Goal: Task Accomplishment & Management: Manage account settings

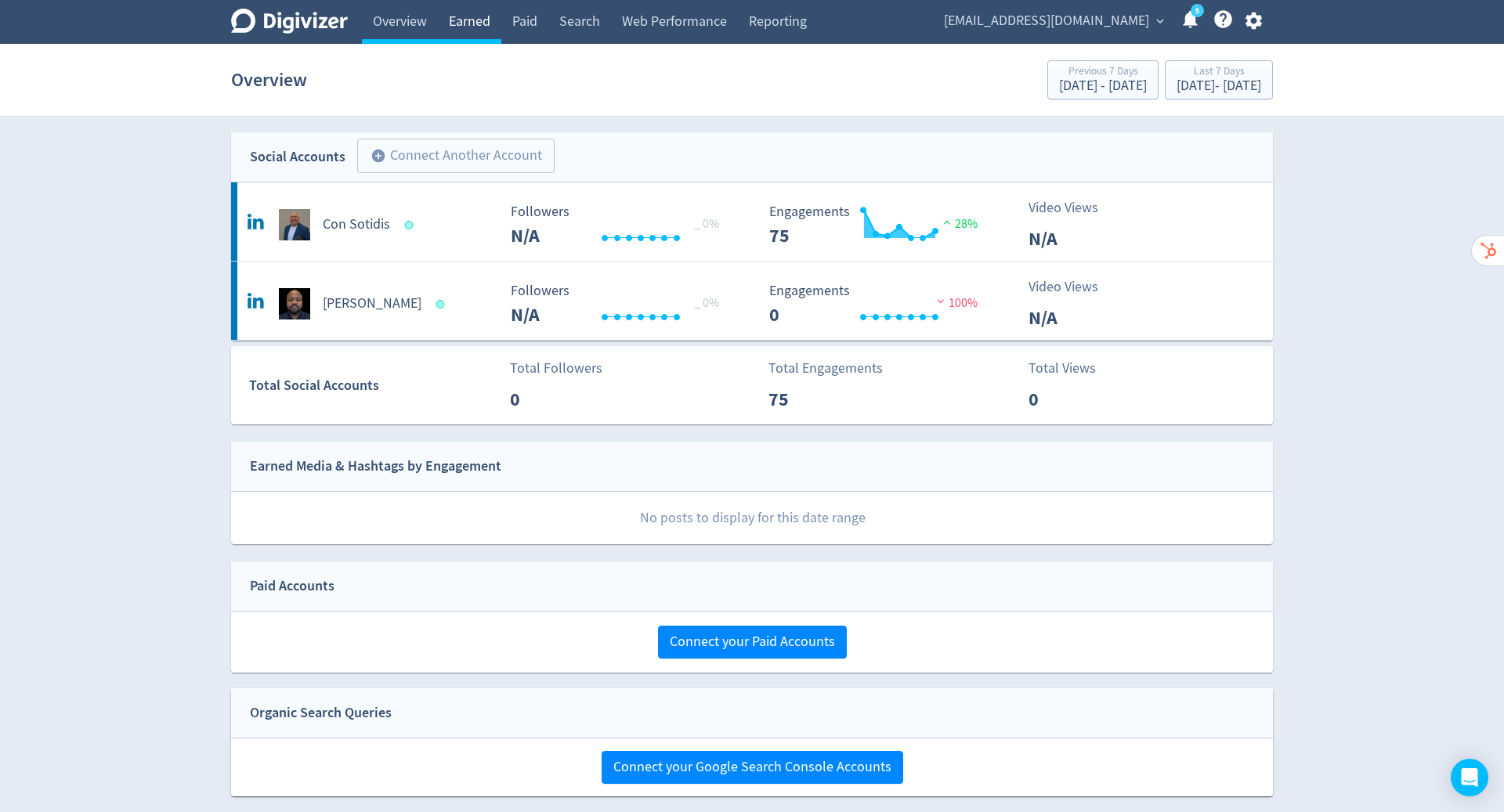
click at [453, 16] on link "Earned" at bounding box center [469, 21] width 63 height 44
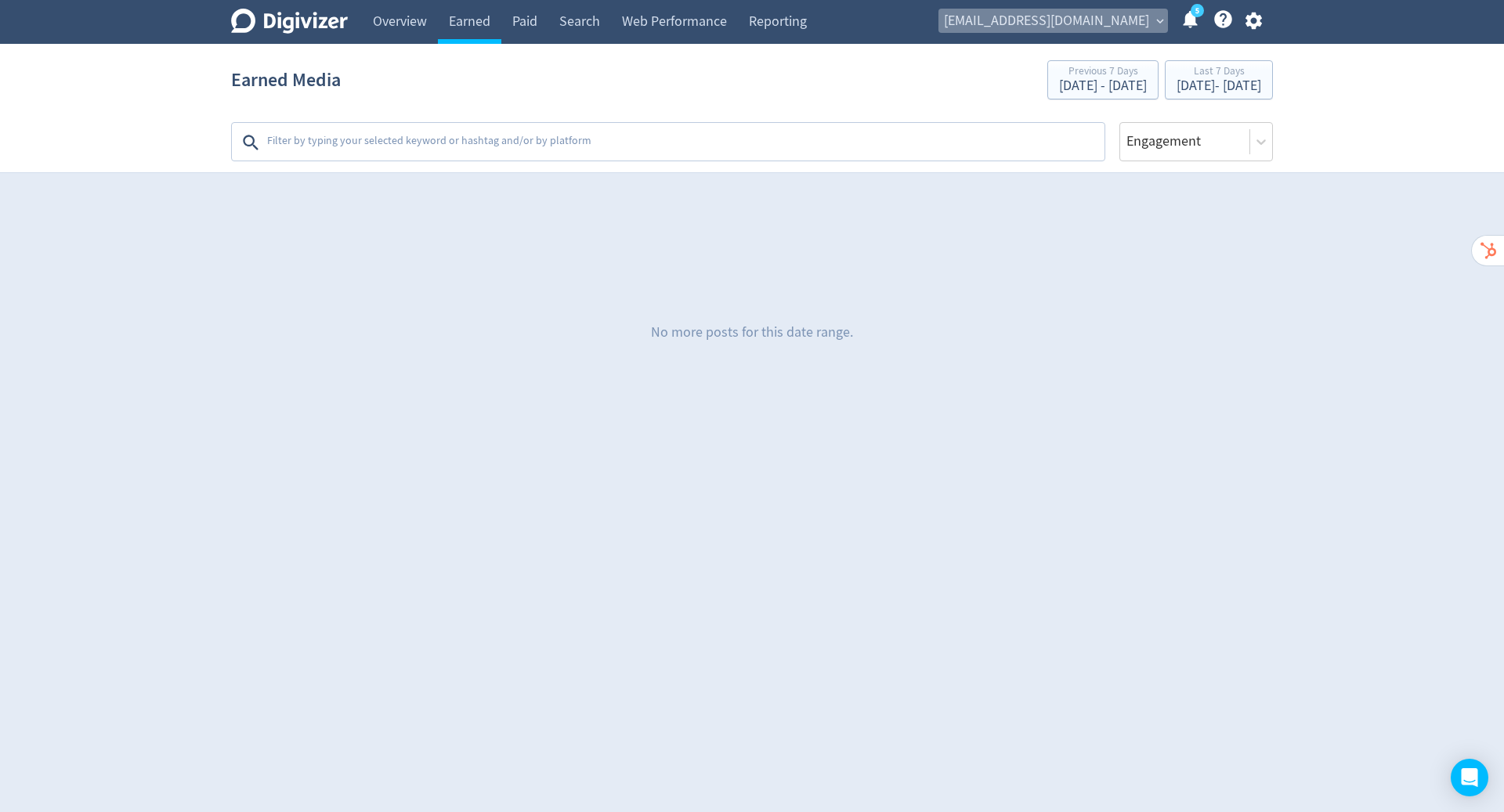
click at [1159, 19] on span "expand_more" at bounding box center [1159, 21] width 14 height 14
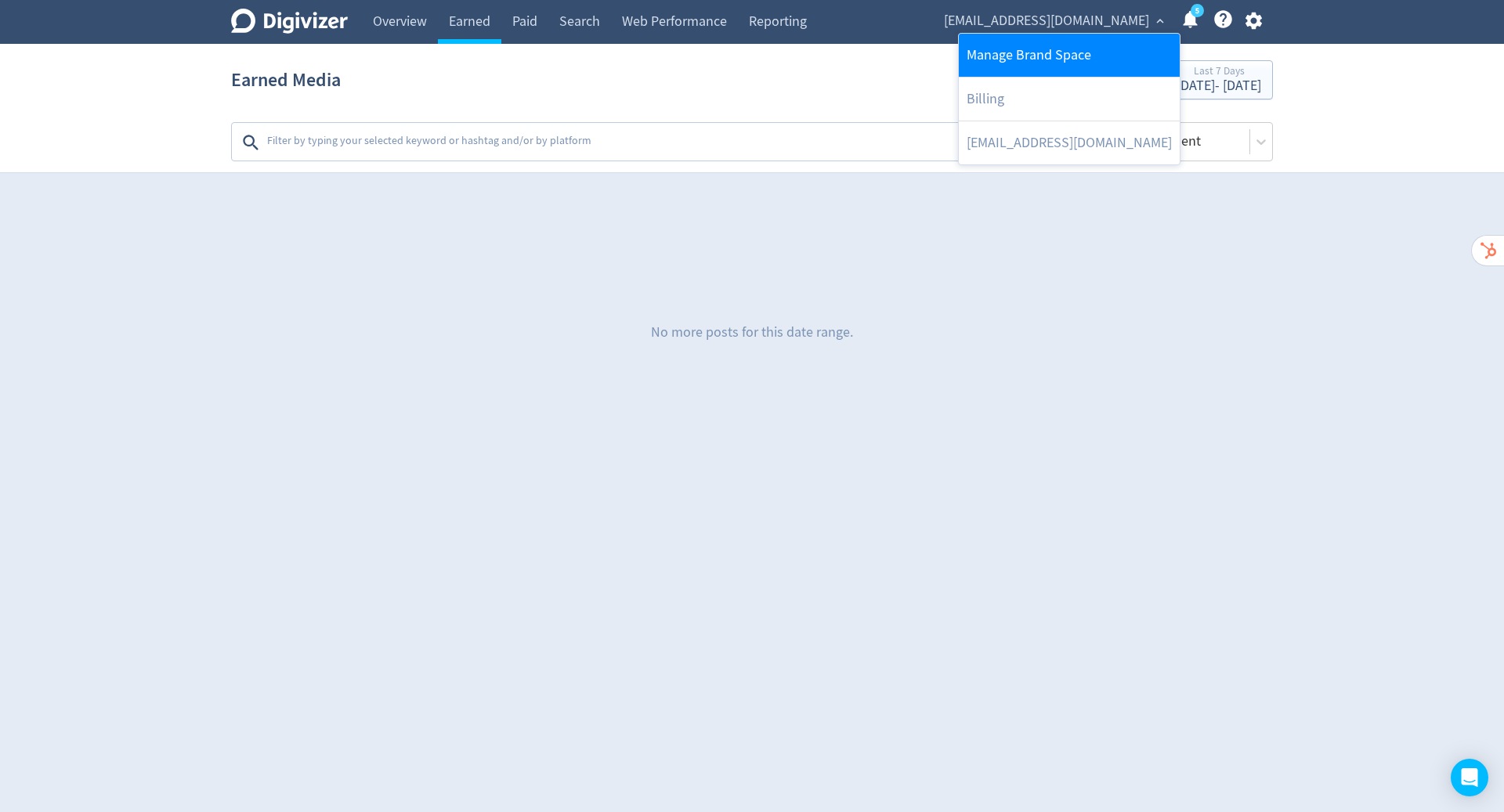
click at [1116, 63] on link "Manage Brand Space" at bounding box center [1068, 55] width 220 height 43
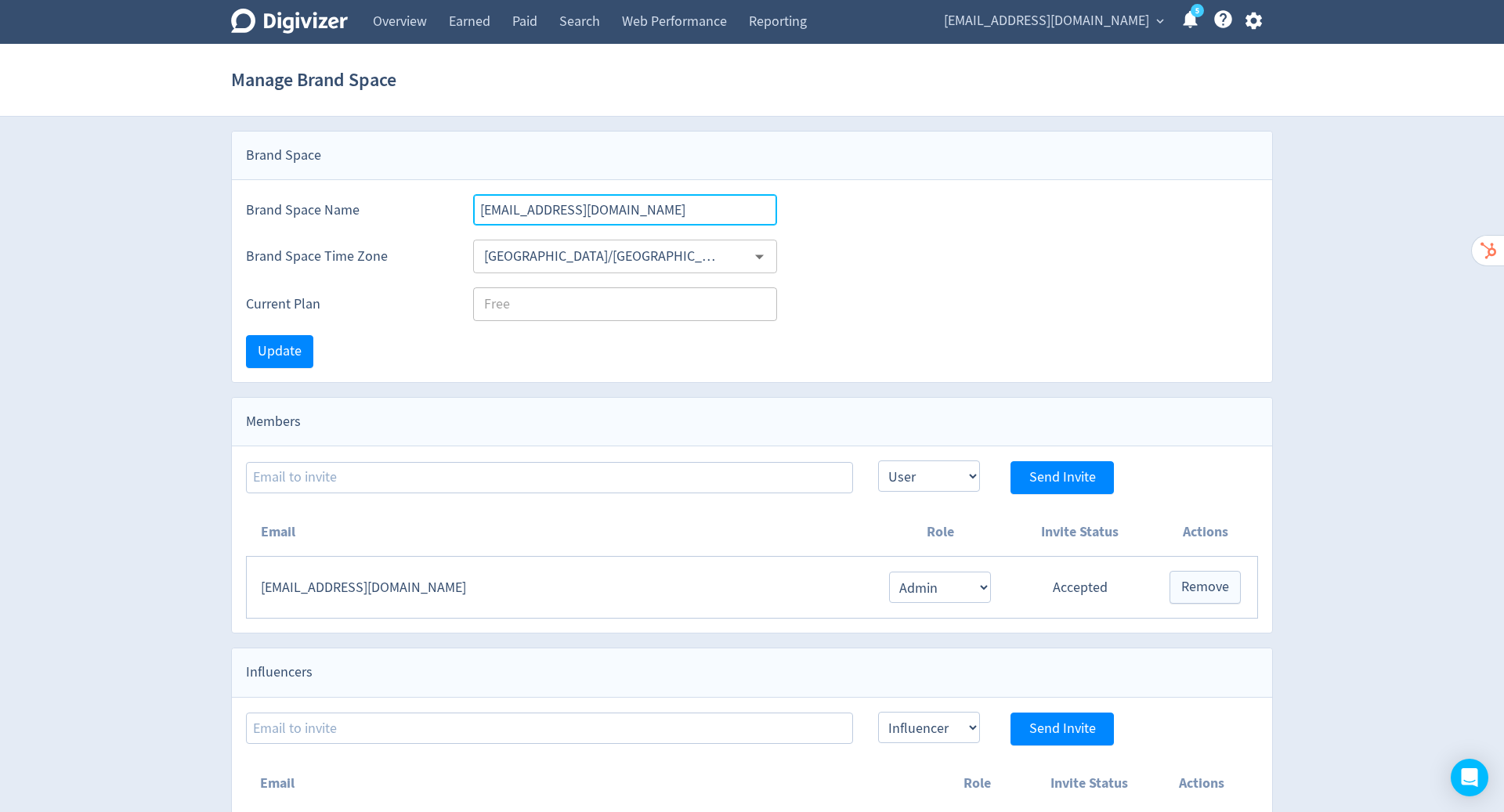
drag, startPoint x: 691, startPoint y: 206, endPoint x: 469, endPoint y: 211, distance: 222.1
click at [469, 210] on div "Brand Space Name [EMAIL_ADDRESS][DOMAIN_NAME]" at bounding box center [752, 203] width 1040 height 46
click at [1257, 19] on icon "button" at bounding box center [1252, 21] width 16 height 17
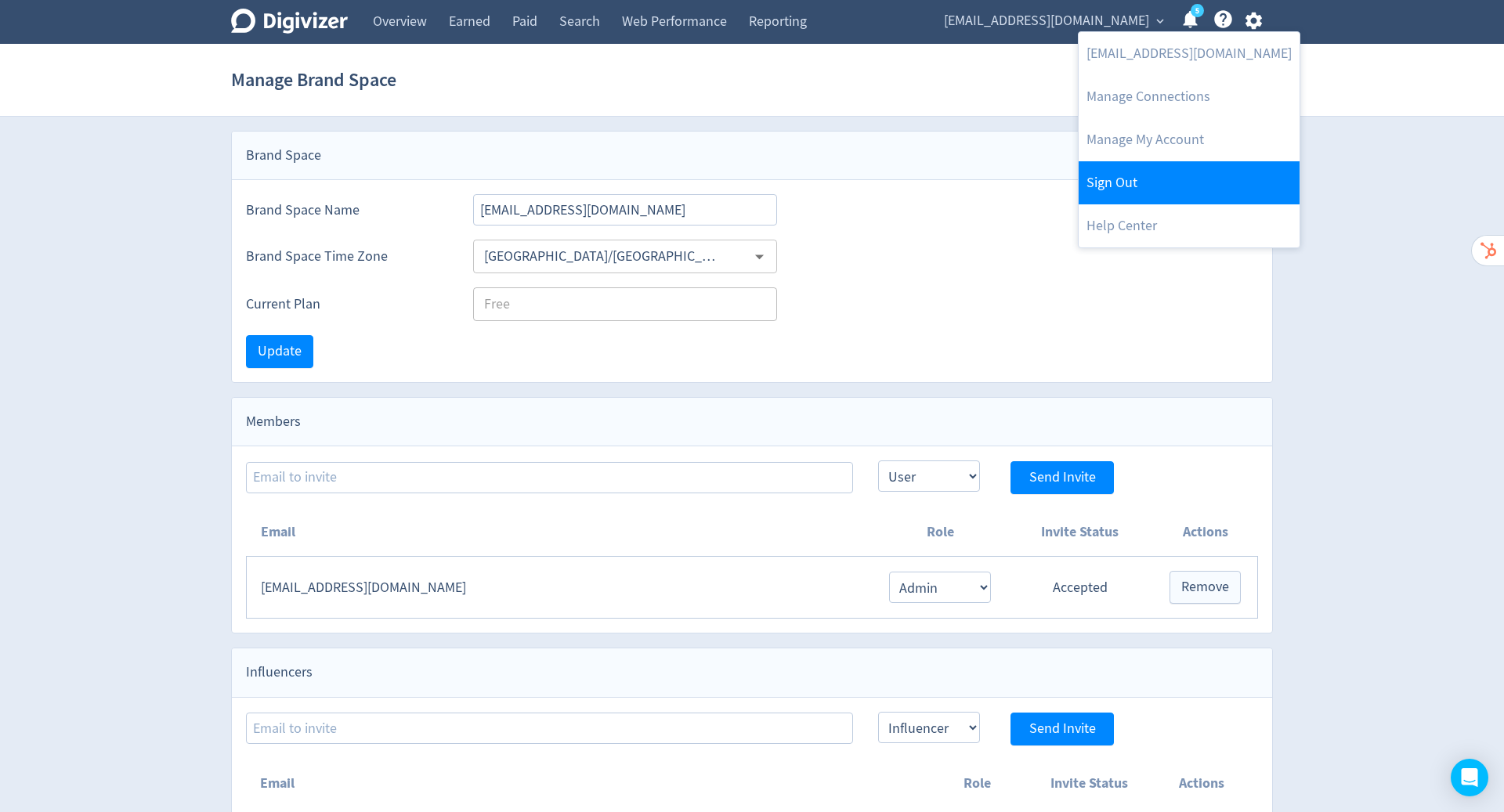
click at [1172, 192] on link "Sign Out" at bounding box center [1188, 183] width 220 height 43
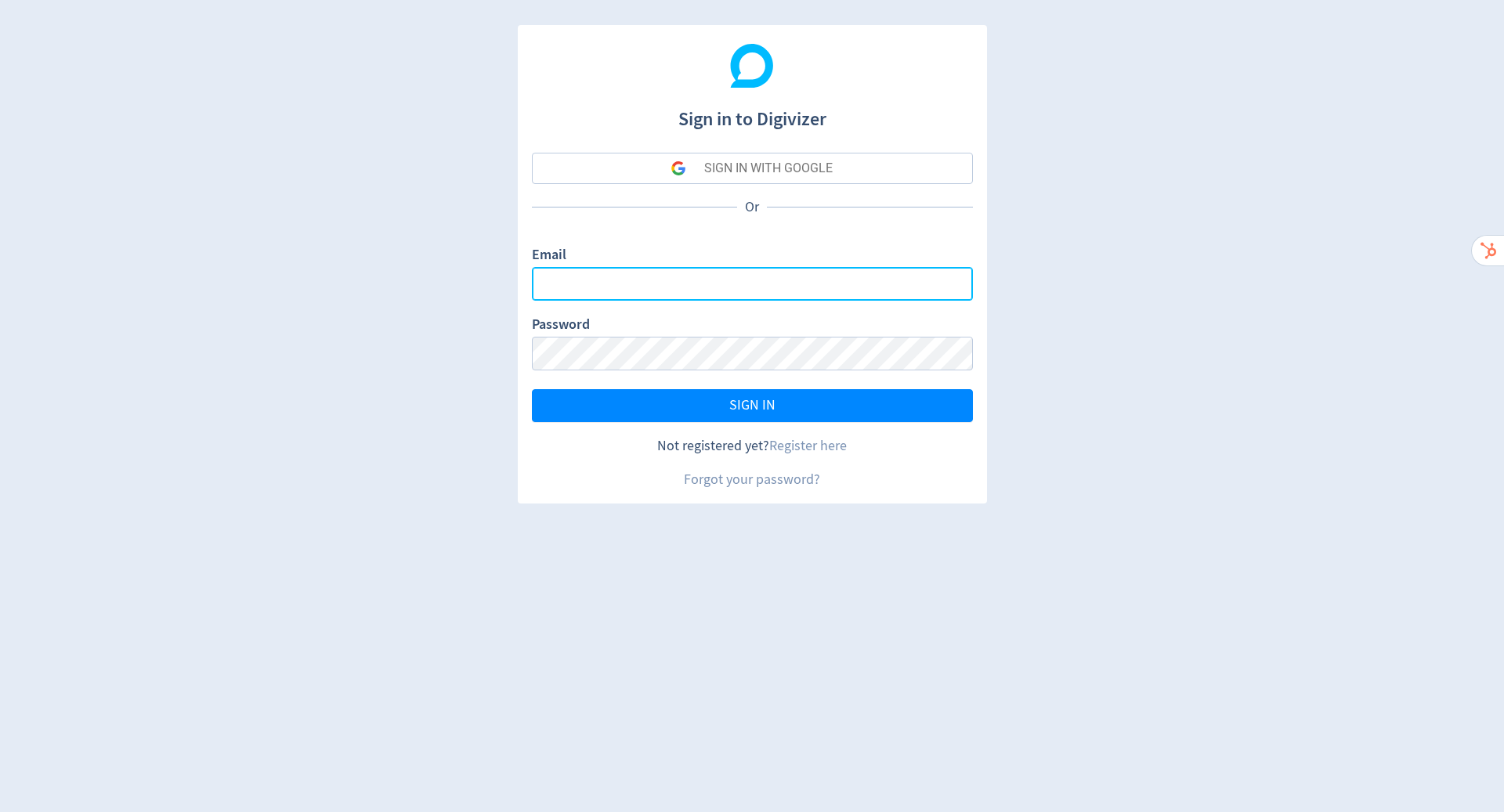
click at [795, 277] on input "Email" at bounding box center [752, 284] width 441 height 34
click at [0, 811] on com-1password-button at bounding box center [0, 812] width 0 height 0
type input "[PERSON_NAME][EMAIL_ADDRESS][PERSON_NAME][DOMAIN_NAME]"
